Goal: Navigation & Orientation: Find specific page/section

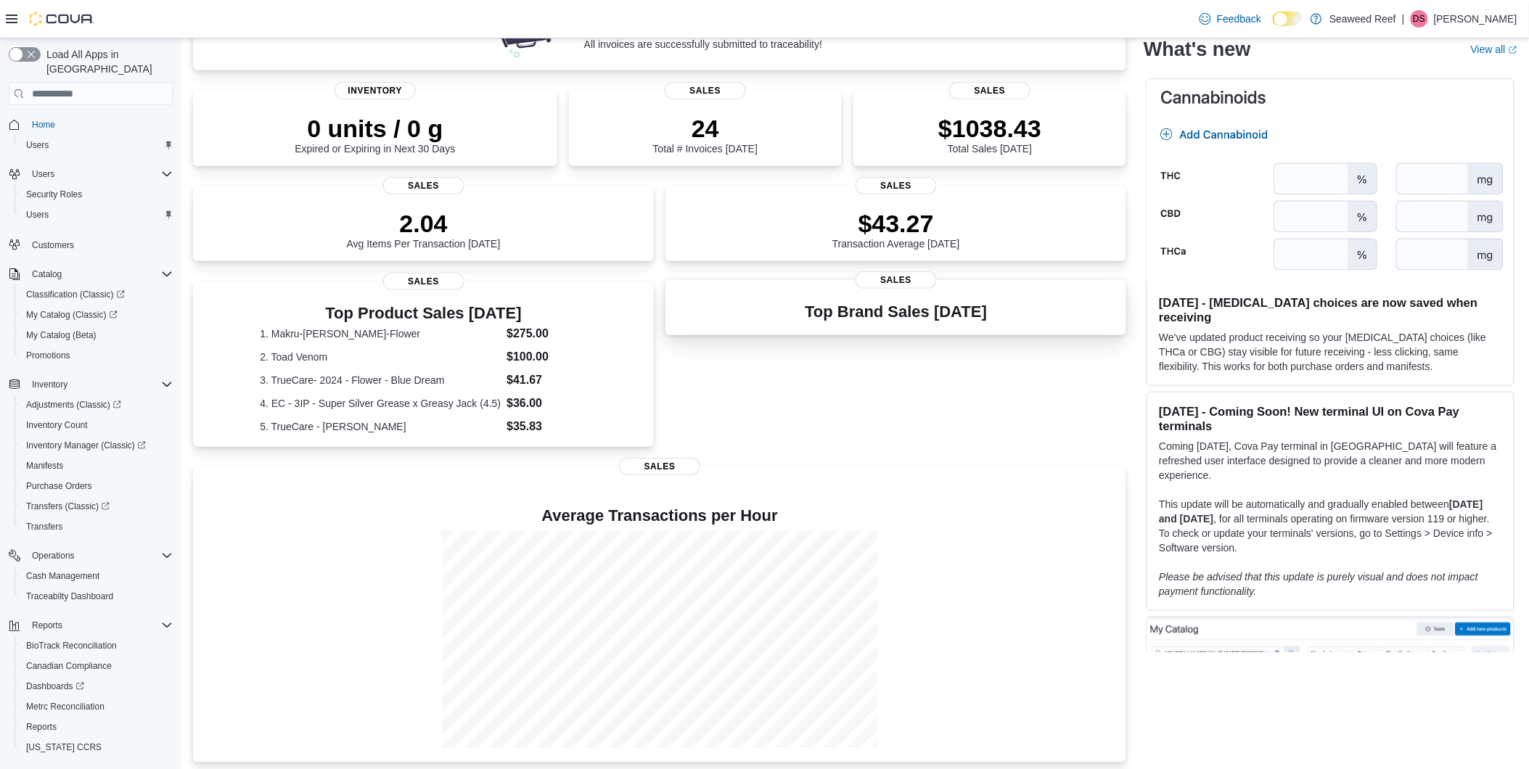
scroll to position [196, 0]
